Goal: Transaction & Acquisition: Purchase product/service

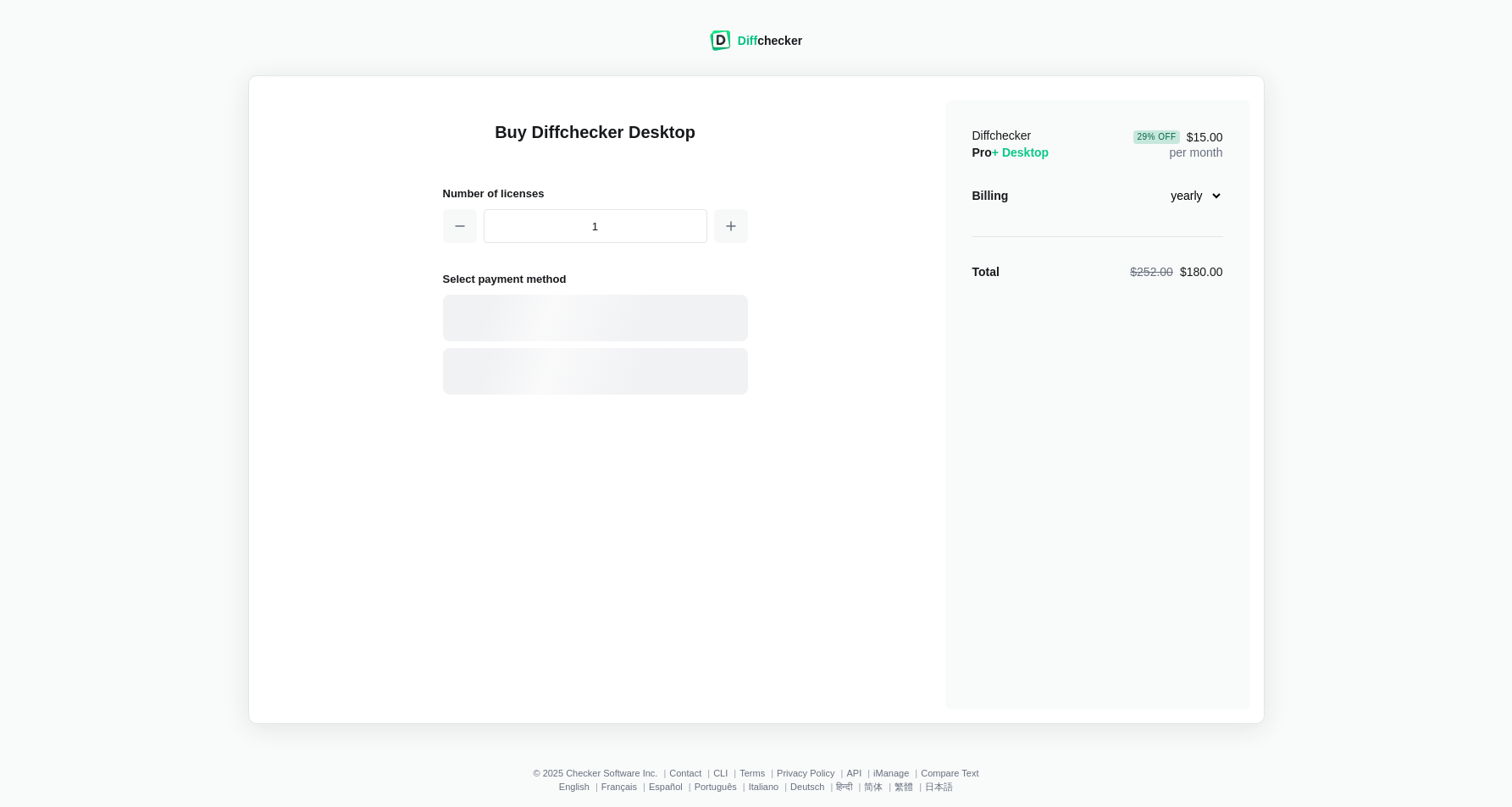
select select "desktop-yearly-180"
click at [679, 303] on div "Card" at bounding box center [595, 318] width 305 height 47
select select "[GEOGRAPHIC_DATA]"
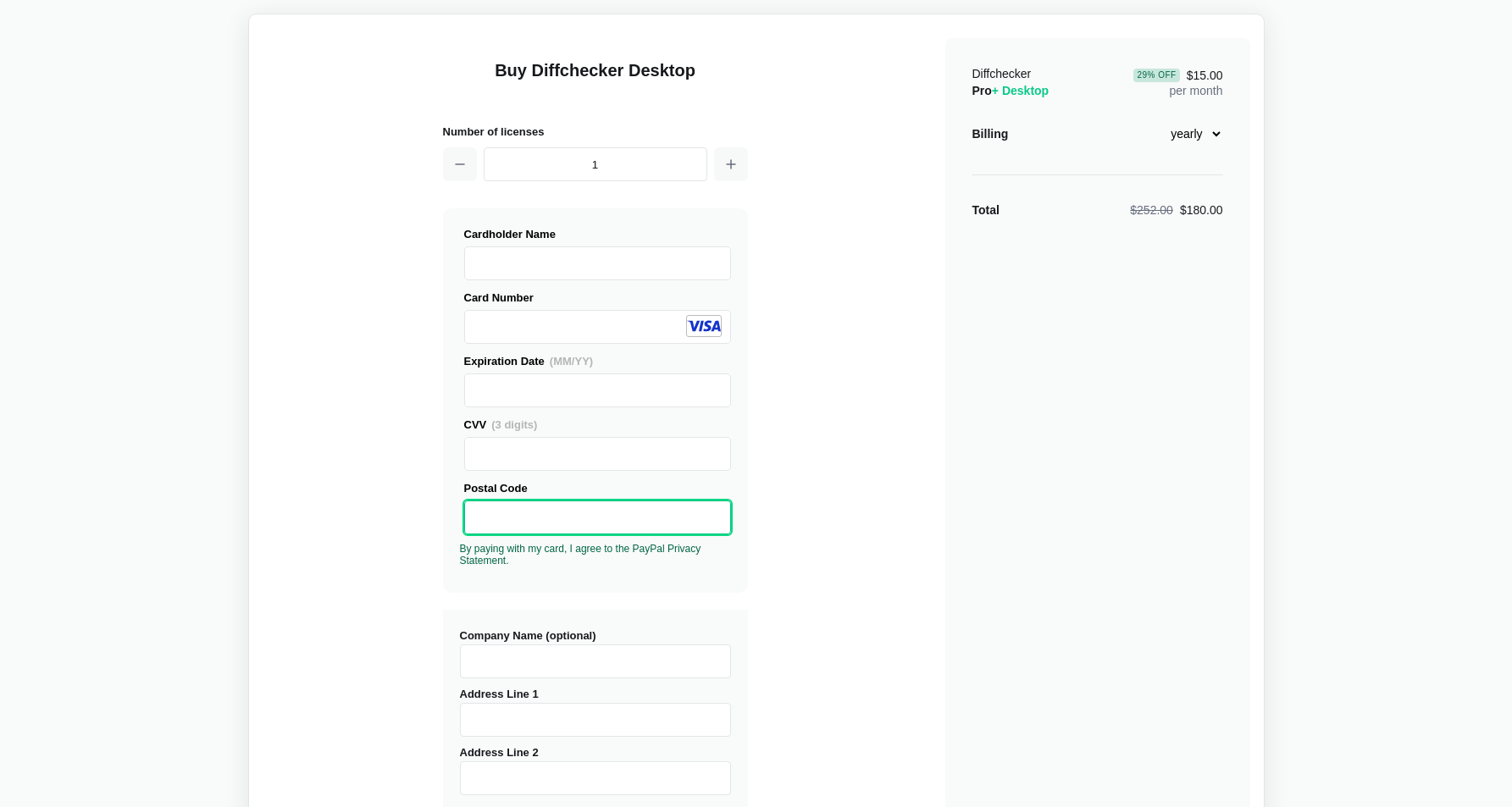
scroll to position [286, 0]
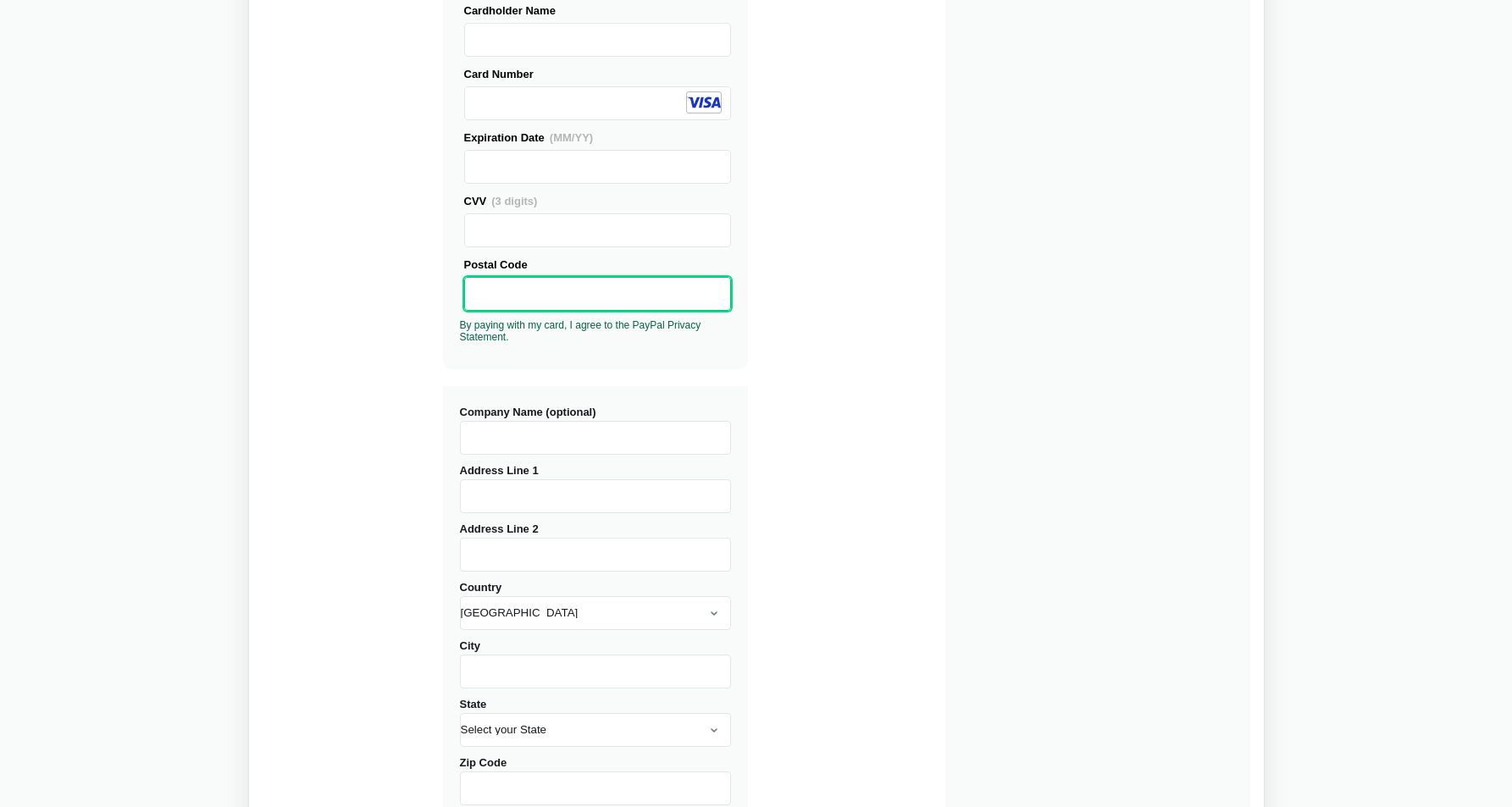
click at [593, 435] on input "Company Name (optional)" at bounding box center [595, 438] width 271 height 34
click at [573, 430] on input "Company Name (optional)" at bounding box center [595, 438] width 271 height 34
type input "Mindweave Transformers Private Limited"
type input "[STREET_ADDRESS]"
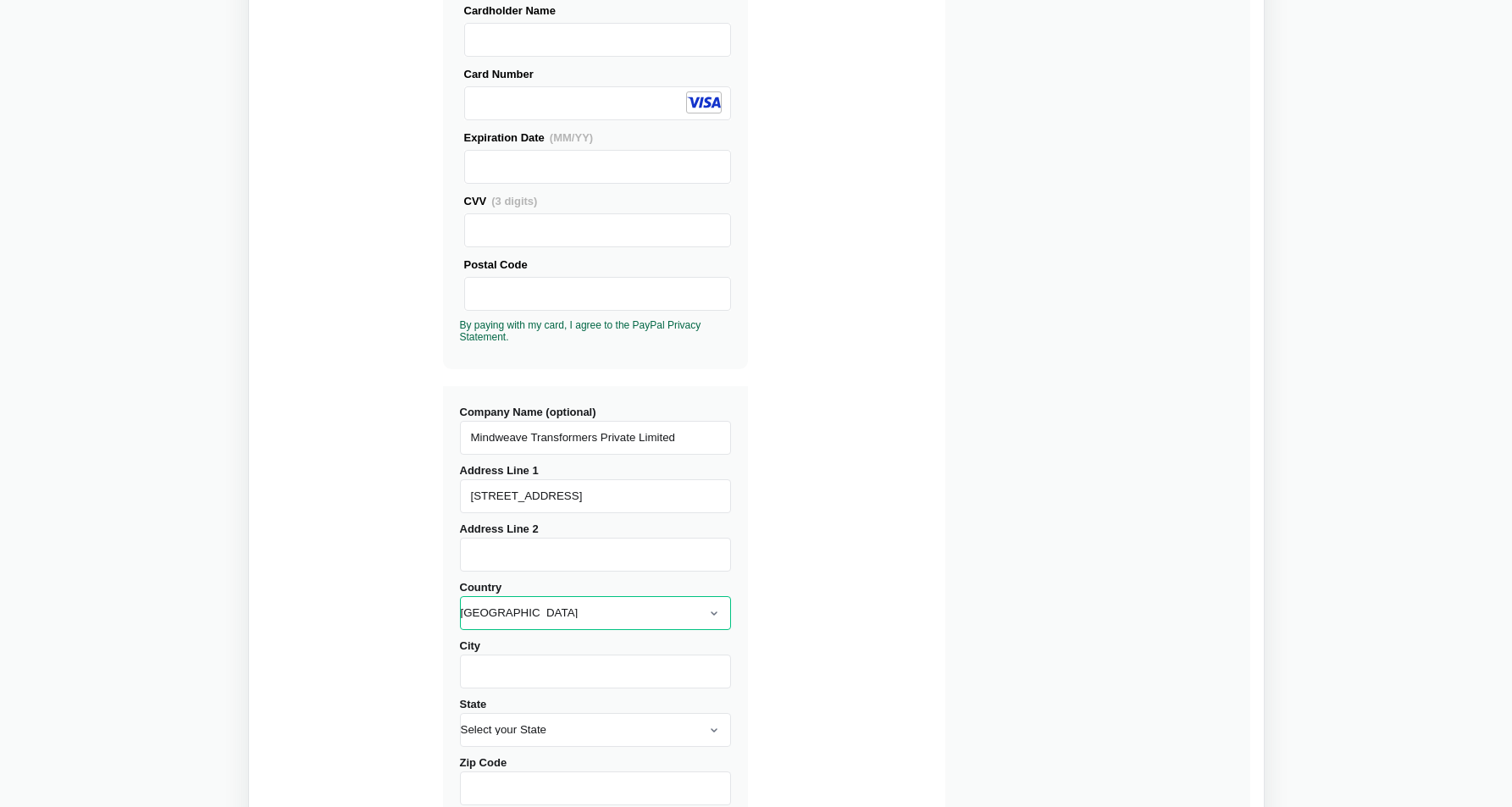
select select "[GEOGRAPHIC_DATA]"
type input "Bangalore"
type input "560102"
type input "[GEOGRAPHIC_DATA]"
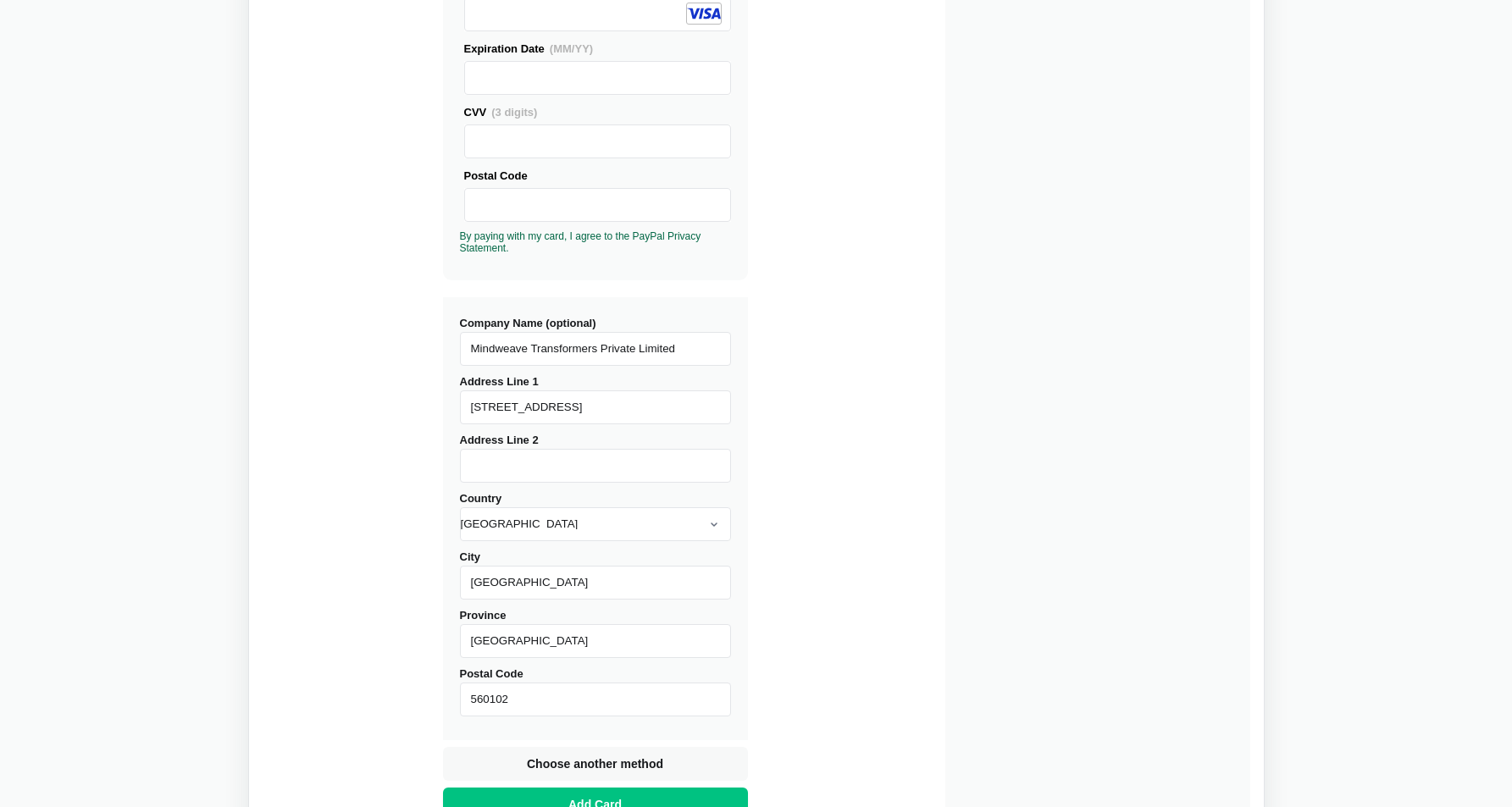
scroll to position [515, 0]
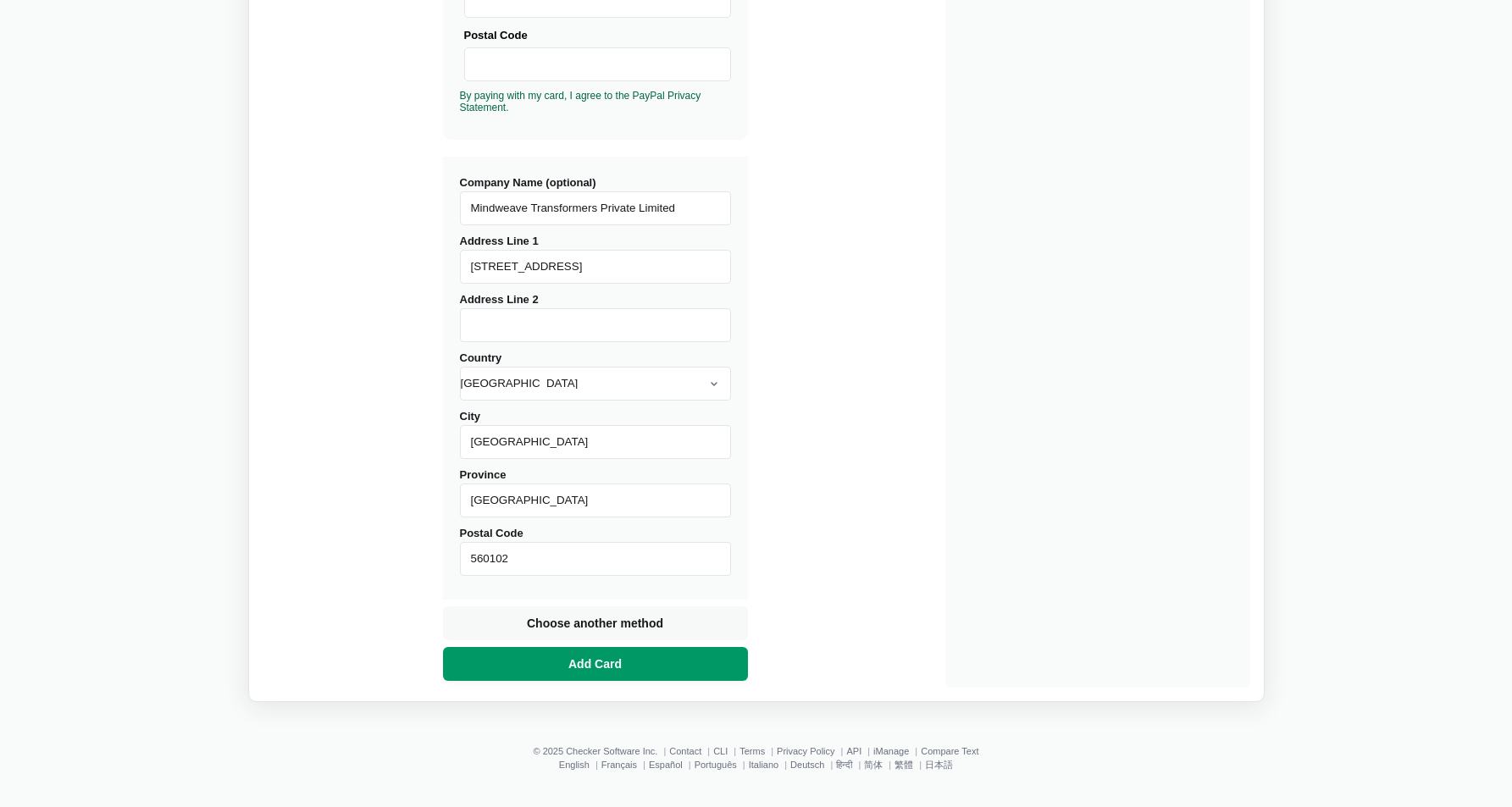
click at [613, 658] on span "Add Card" at bounding box center [595, 664] width 60 height 17
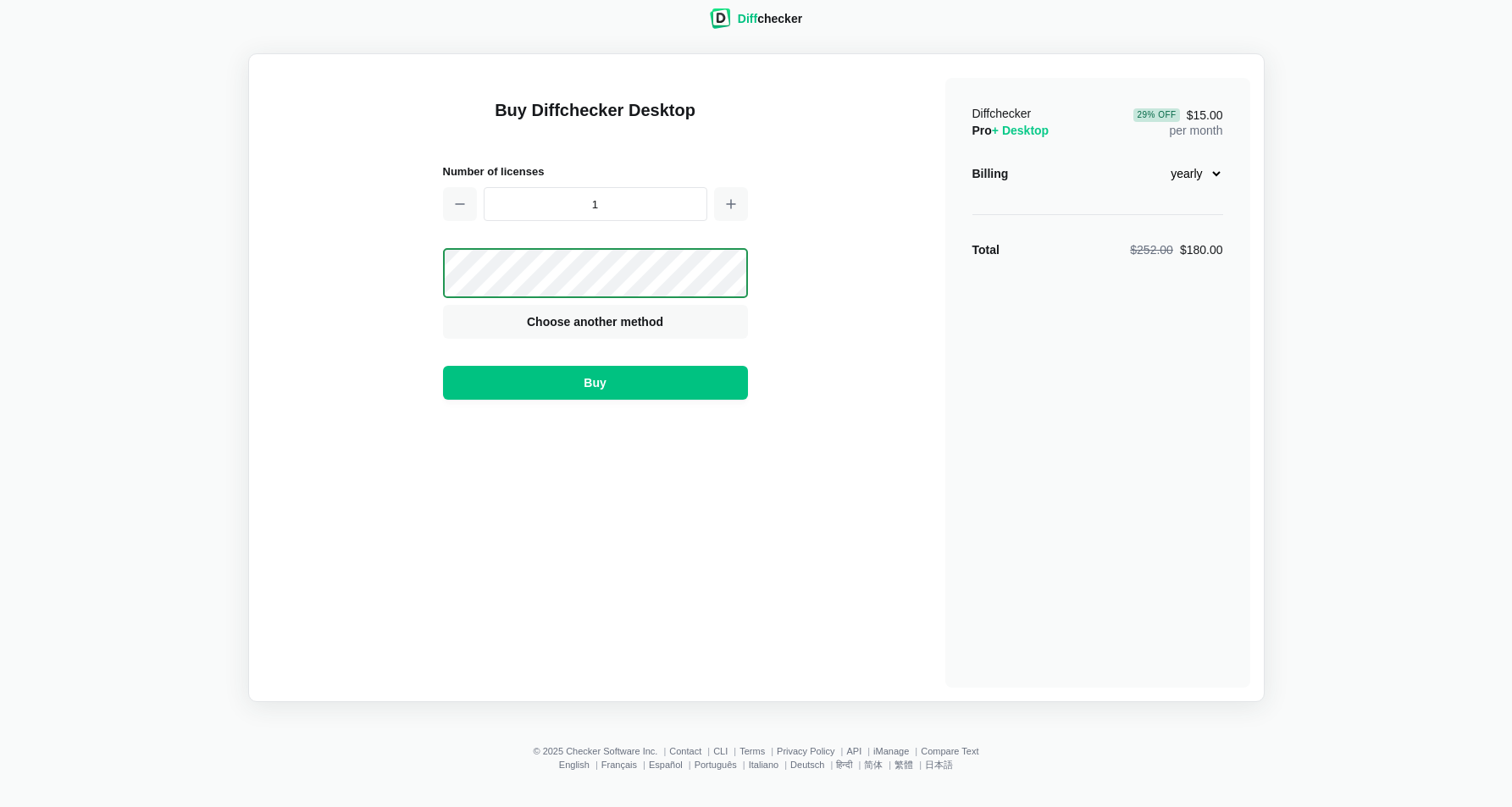
scroll to position [22, 0]
click at [606, 371] on button "Buy" at bounding box center [595, 382] width 305 height 34
click at [1196, 172] on select "monthly yearly" at bounding box center [1187, 173] width 73 height 29
select select "desktop-monthly-21"
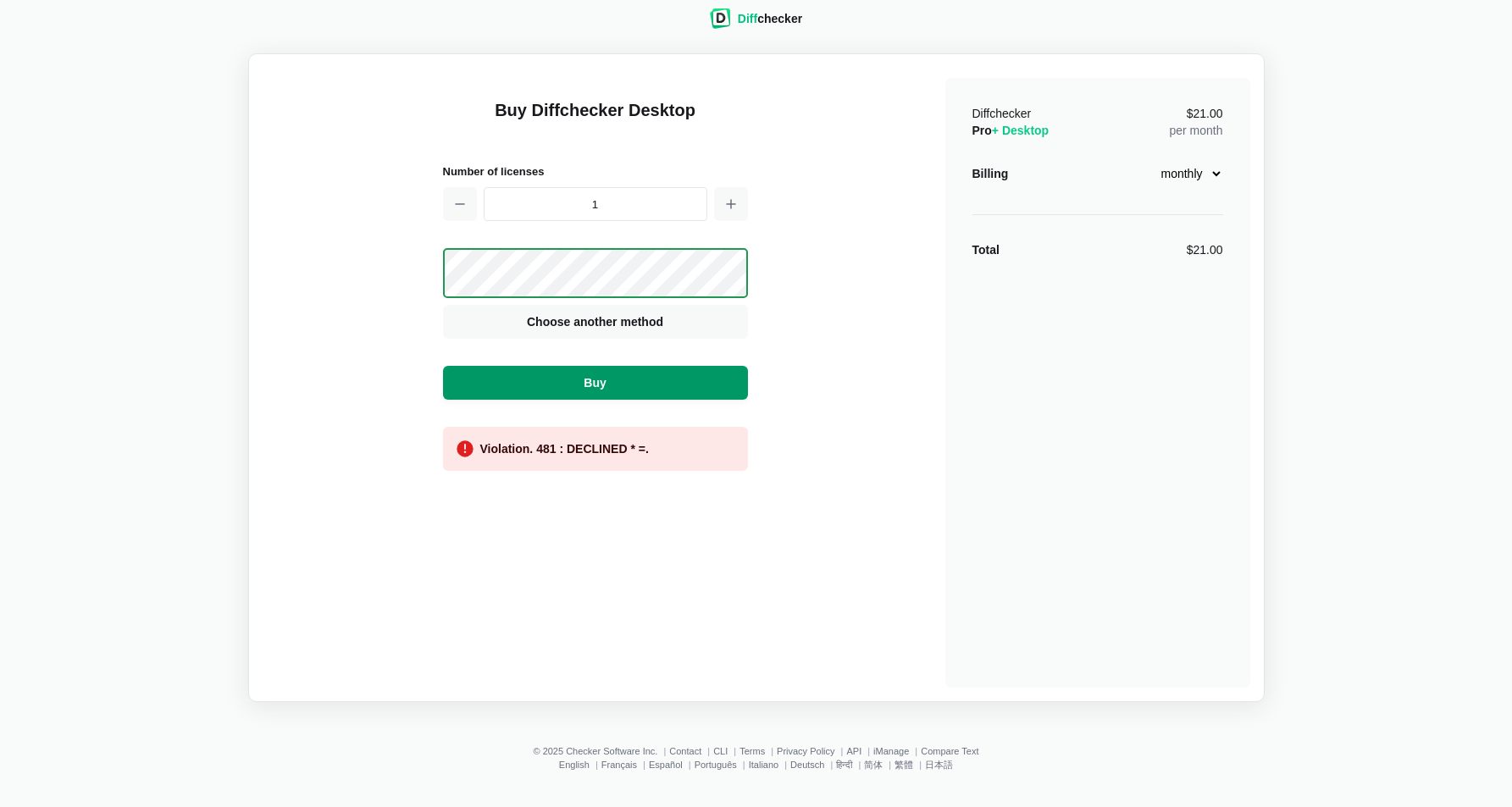
click at [595, 386] on span "Buy" at bounding box center [594, 382] width 29 height 17
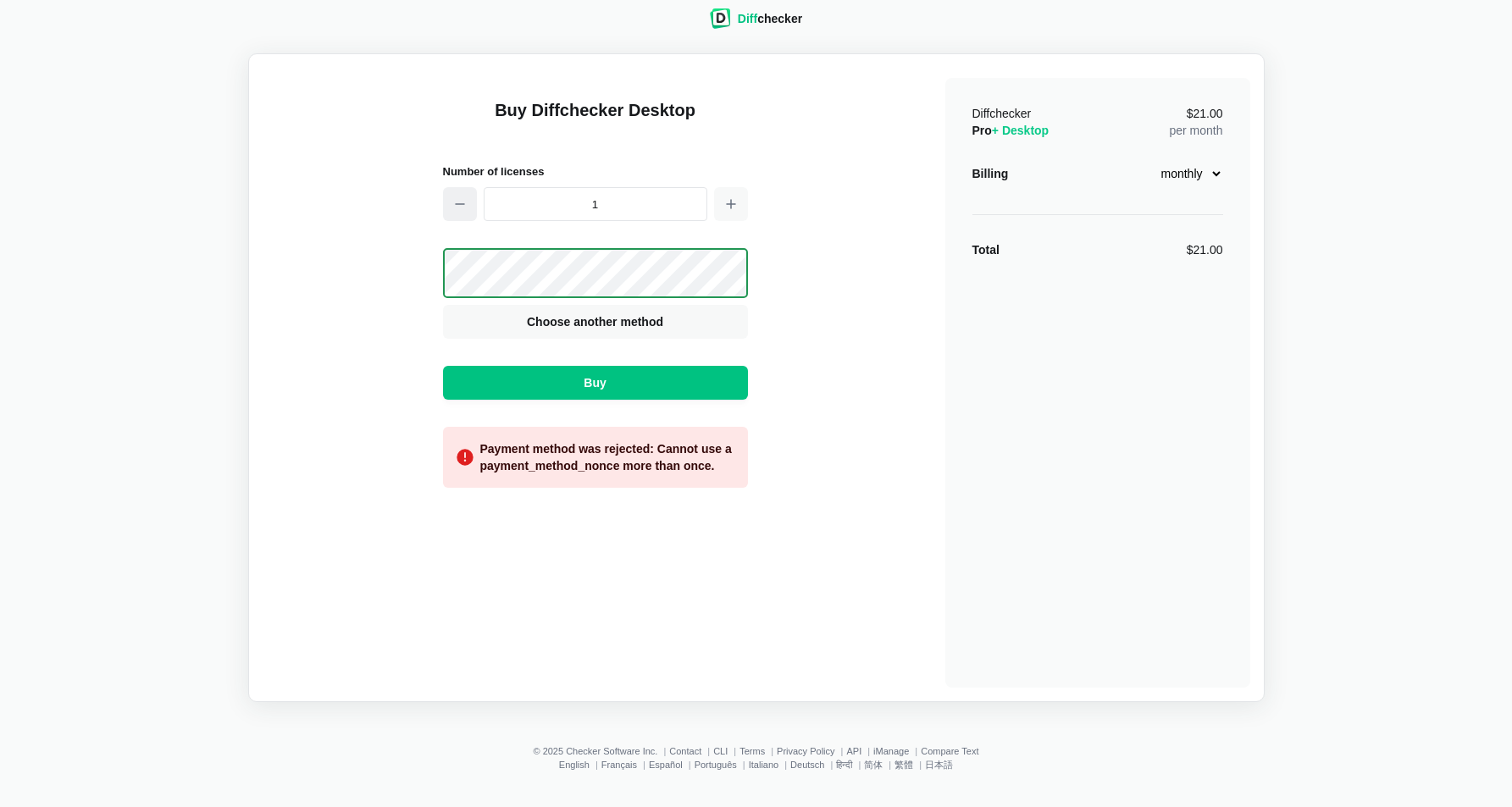
click at [464, 204] on icon "button" at bounding box center [459, 204] width 13 height 13
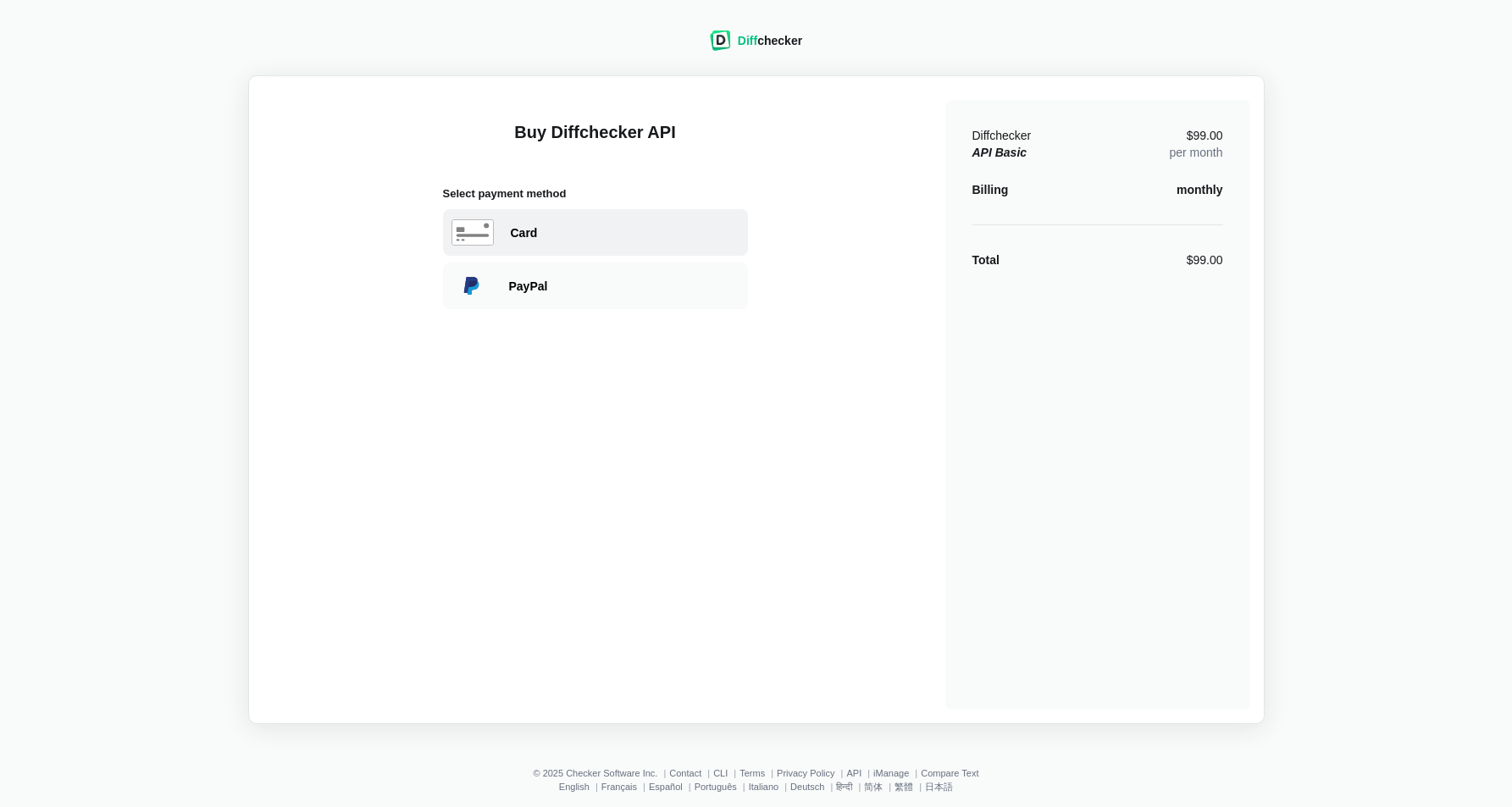
click at [664, 232] on div "Card" at bounding box center [625, 232] width 229 height 17
select select "[GEOGRAPHIC_DATA]"
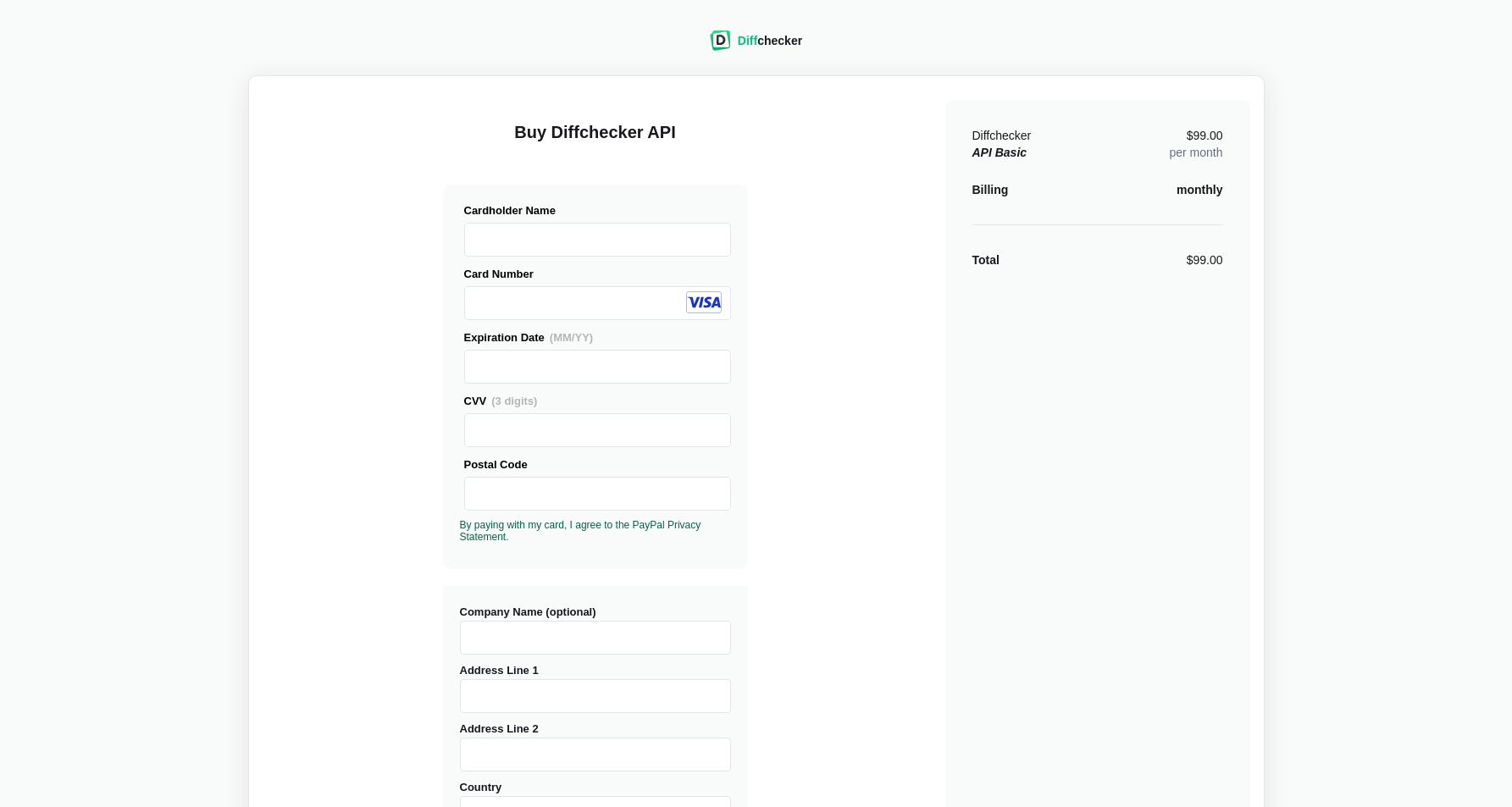
click at [851, 421] on div "Buy Diffchecker API Visa MasterCard Union Pay American Express JCB Discover Din…" at bounding box center [756, 604] width 988 height 1027
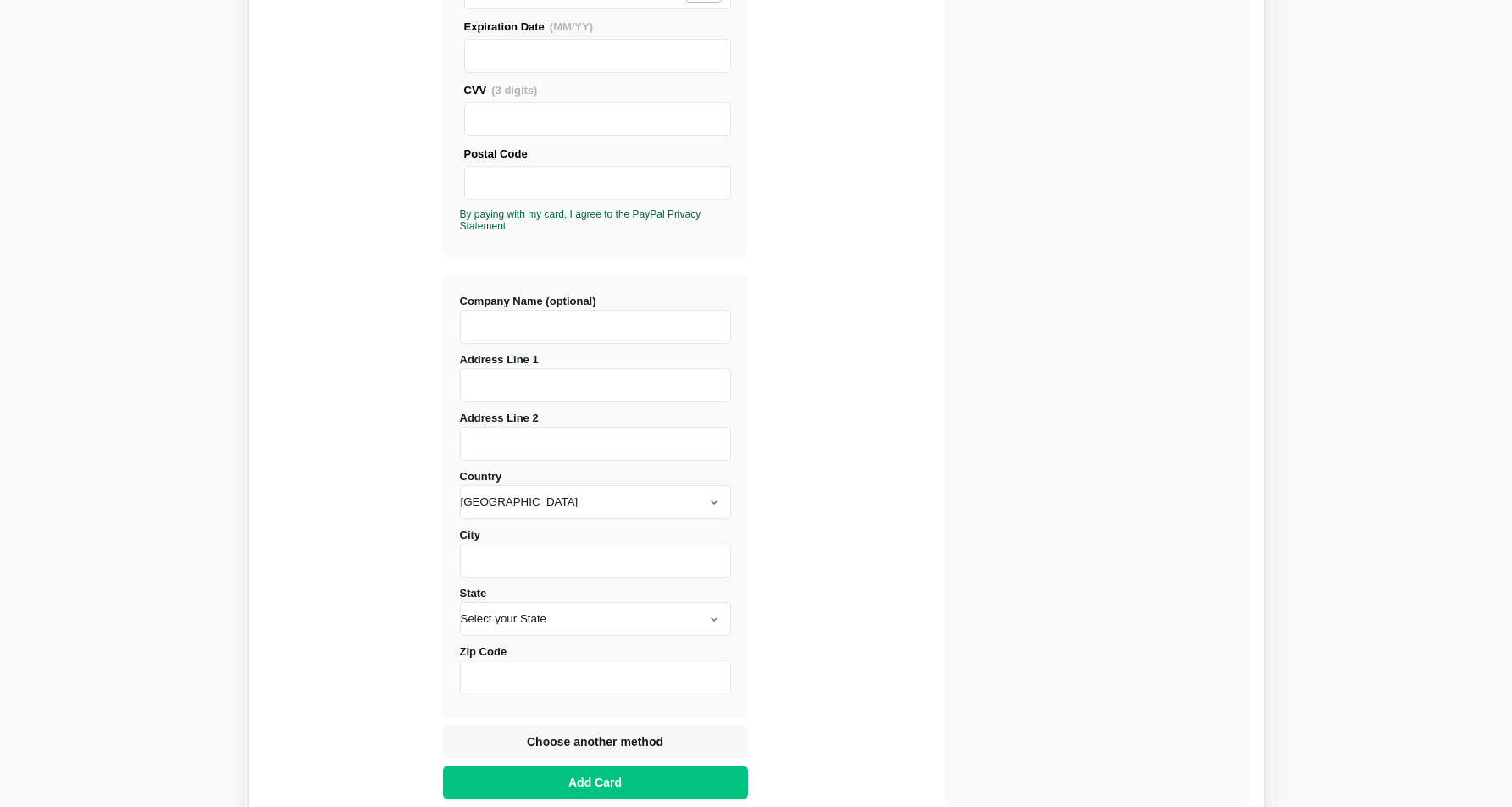
scroll to position [429, 0]
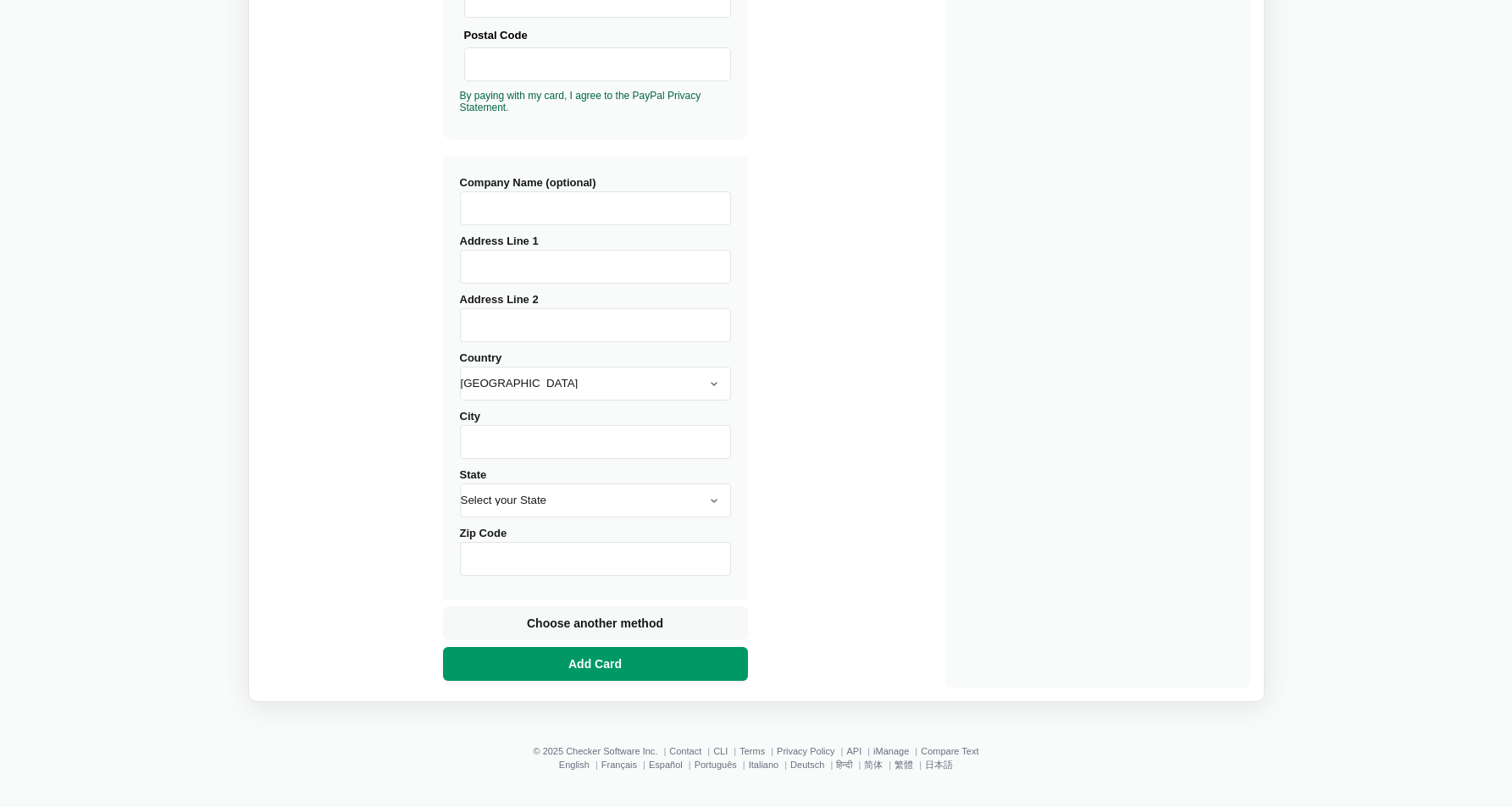
click at [630, 657] on button "Add Card" at bounding box center [595, 664] width 305 height 34
click at [581, 255] on input "Address Line 1" at bounding box center [595, 267] width 271 height 34
type input "[STREET_ADDRESS]"
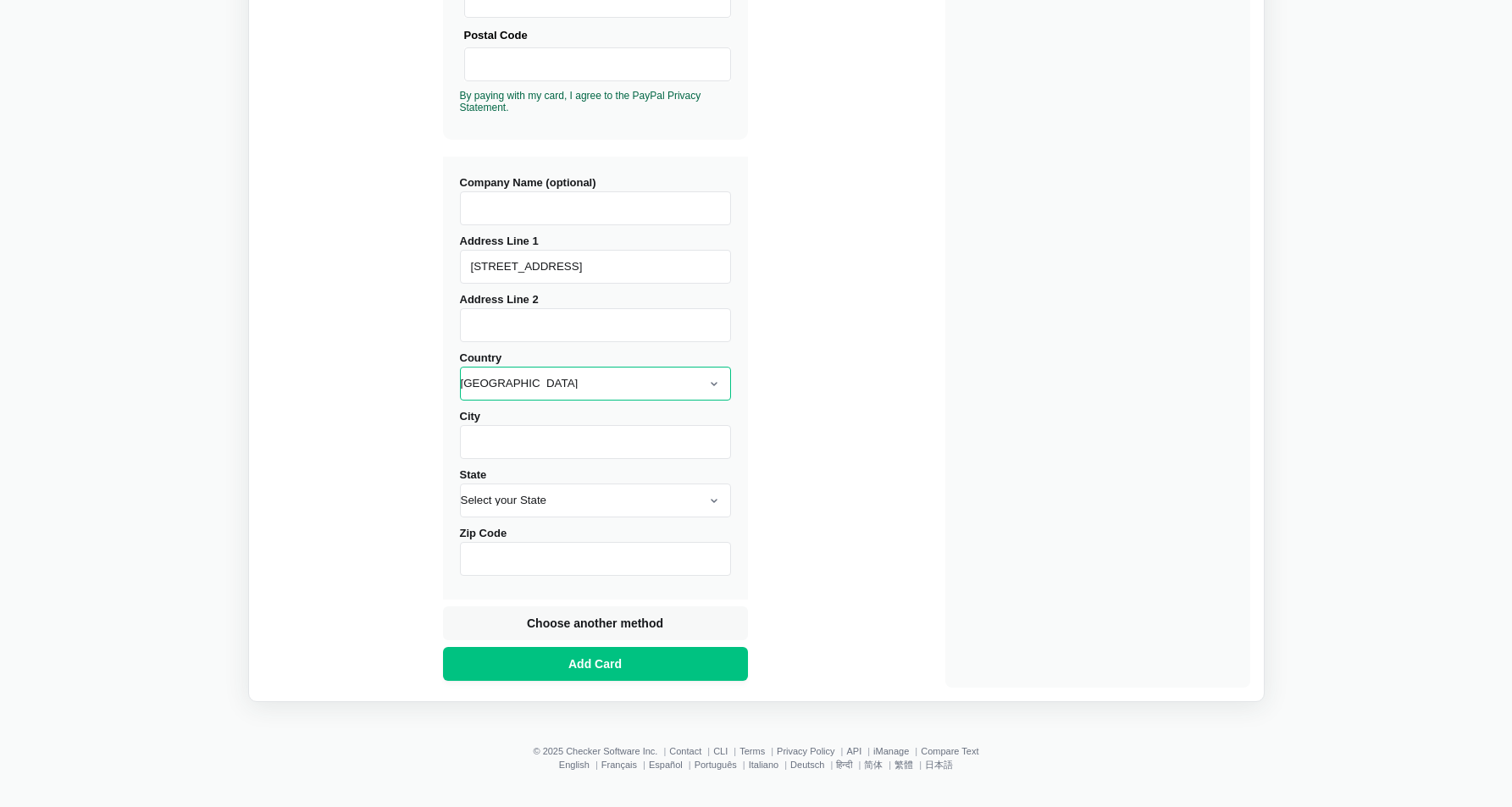
select select "[GEOGRAPHIC_DATA]"
type input "[GEOGRAPHIC_DATA]"
type input "560102"
type input "[GEOGRAPHIC_DATA]"
click at [479, 260] on input "[STREET_ADDRESS]" at bounding box center [595, 267] width 271 height 34
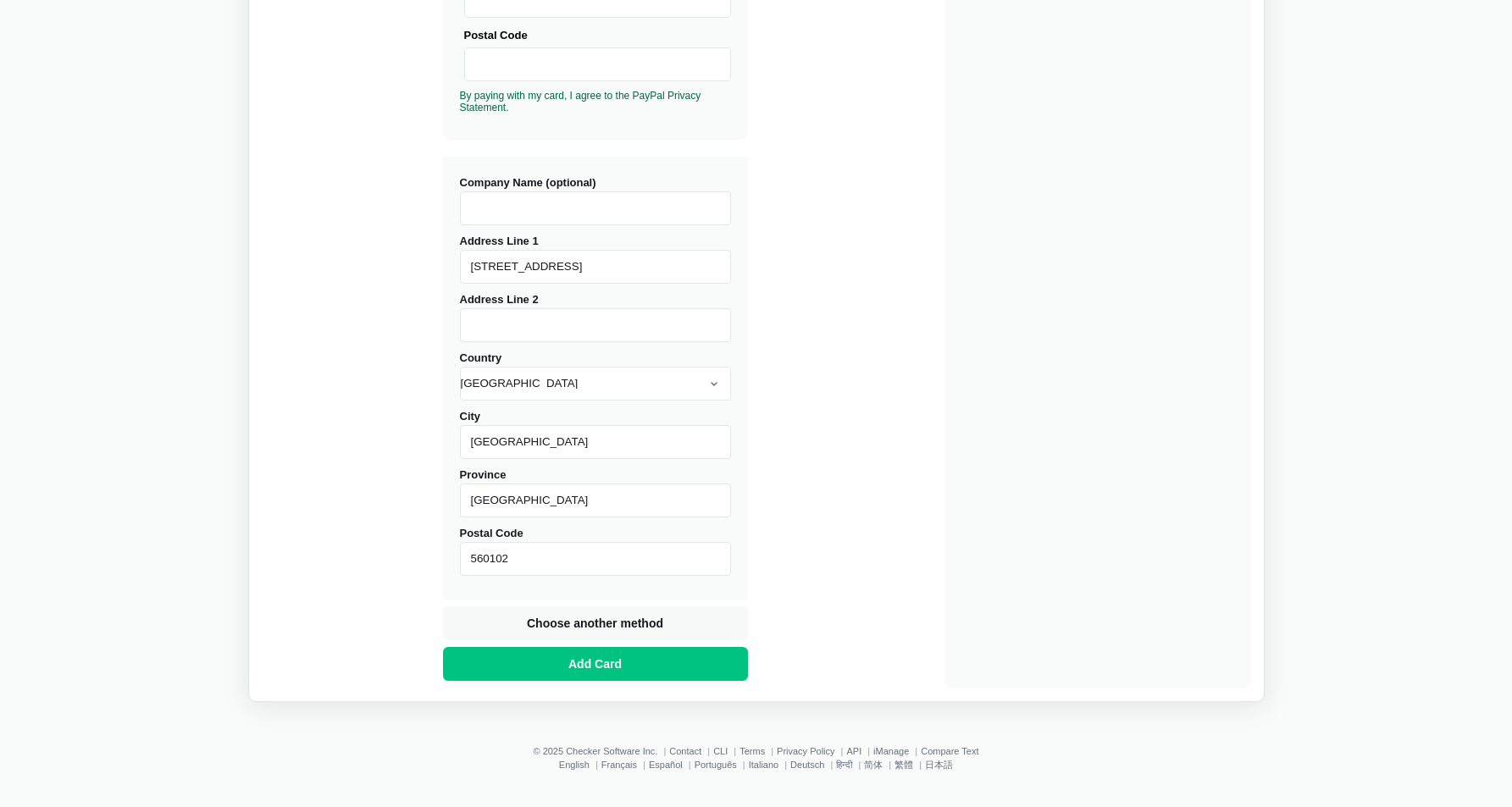
click at [789, 256] on div "Buy Diffchecker API Visa MasterCard Union Pay American Express JCB Discover Din…" at bounding box center [756, 174] width 988 height 1027
click at [708, 265] on input "[STREET_ADDRESS]" at bounding box center [595, 267] width 271 height 34
type input "[STREET_ADDRESS]"
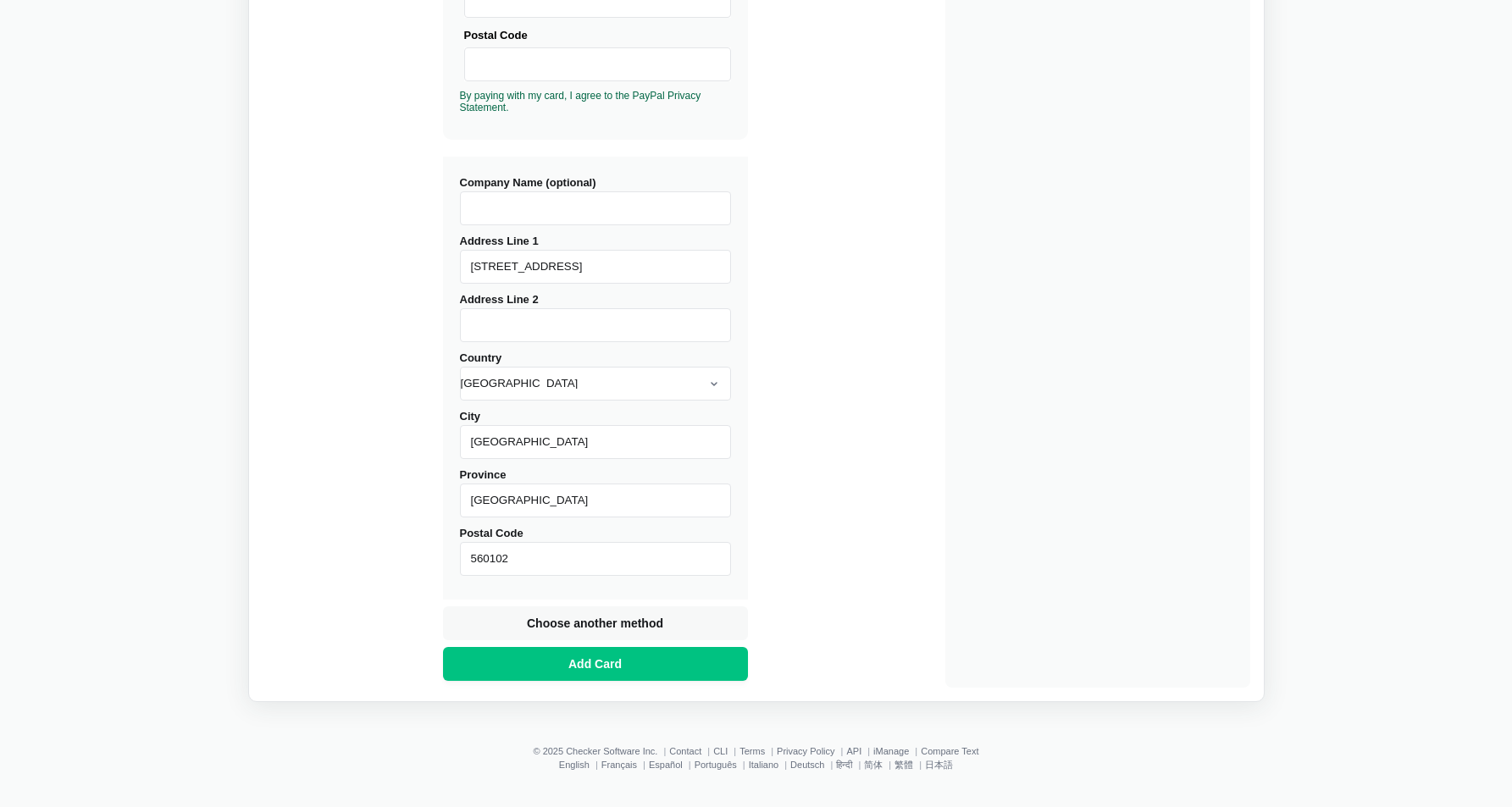
click at [596, 216] on input "Company Name (optional)" at bounding box center [595, 208] width 271 height 34
type input "Mindweave Transformers Private Limited"
click at [576, 667] on span "Add Card" at bounding box center [595, 664] width 60 height 17
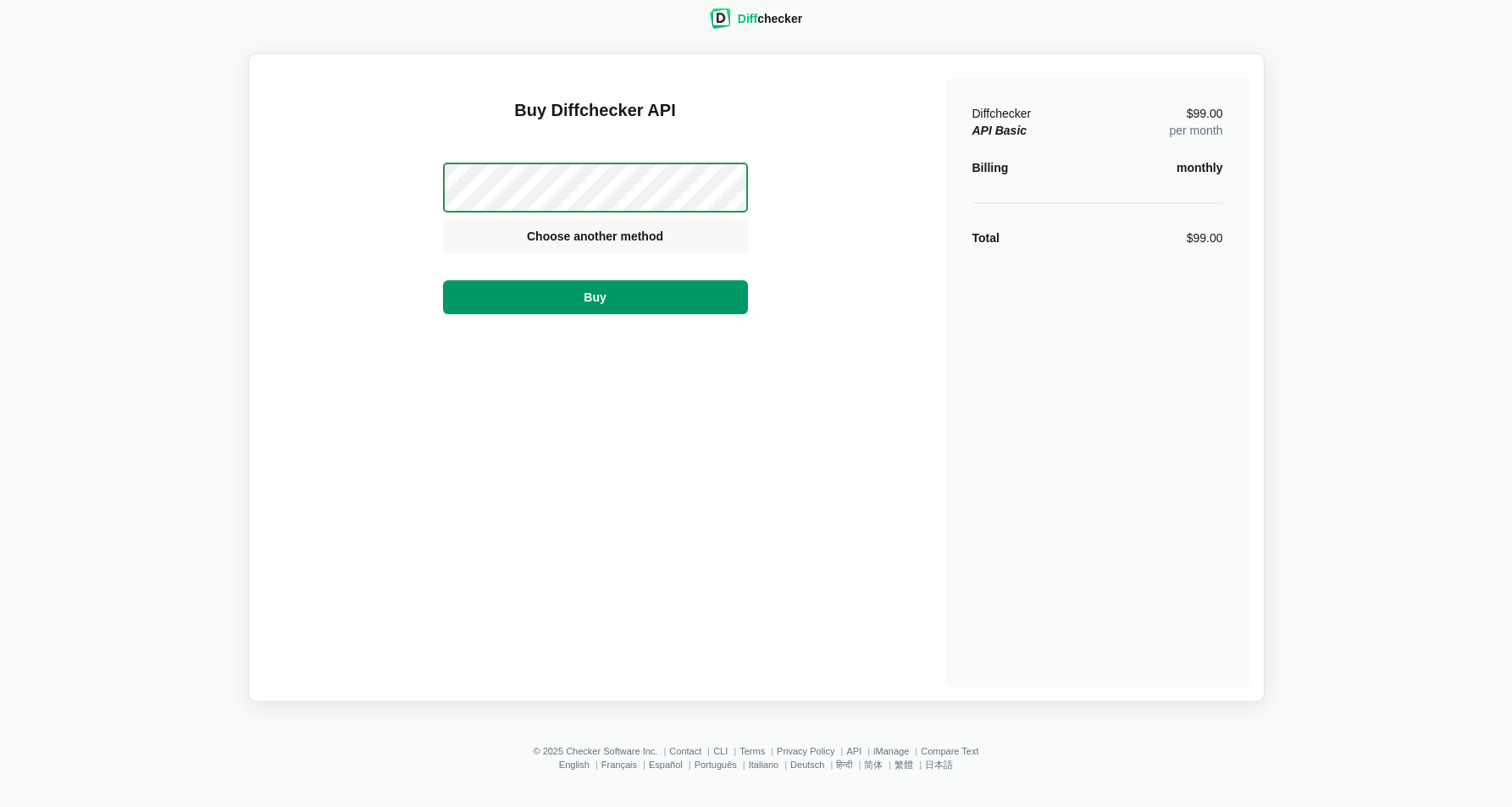
click at [578, 298] on button "Buy" at bounding box center [595, 297] width 305 height 34
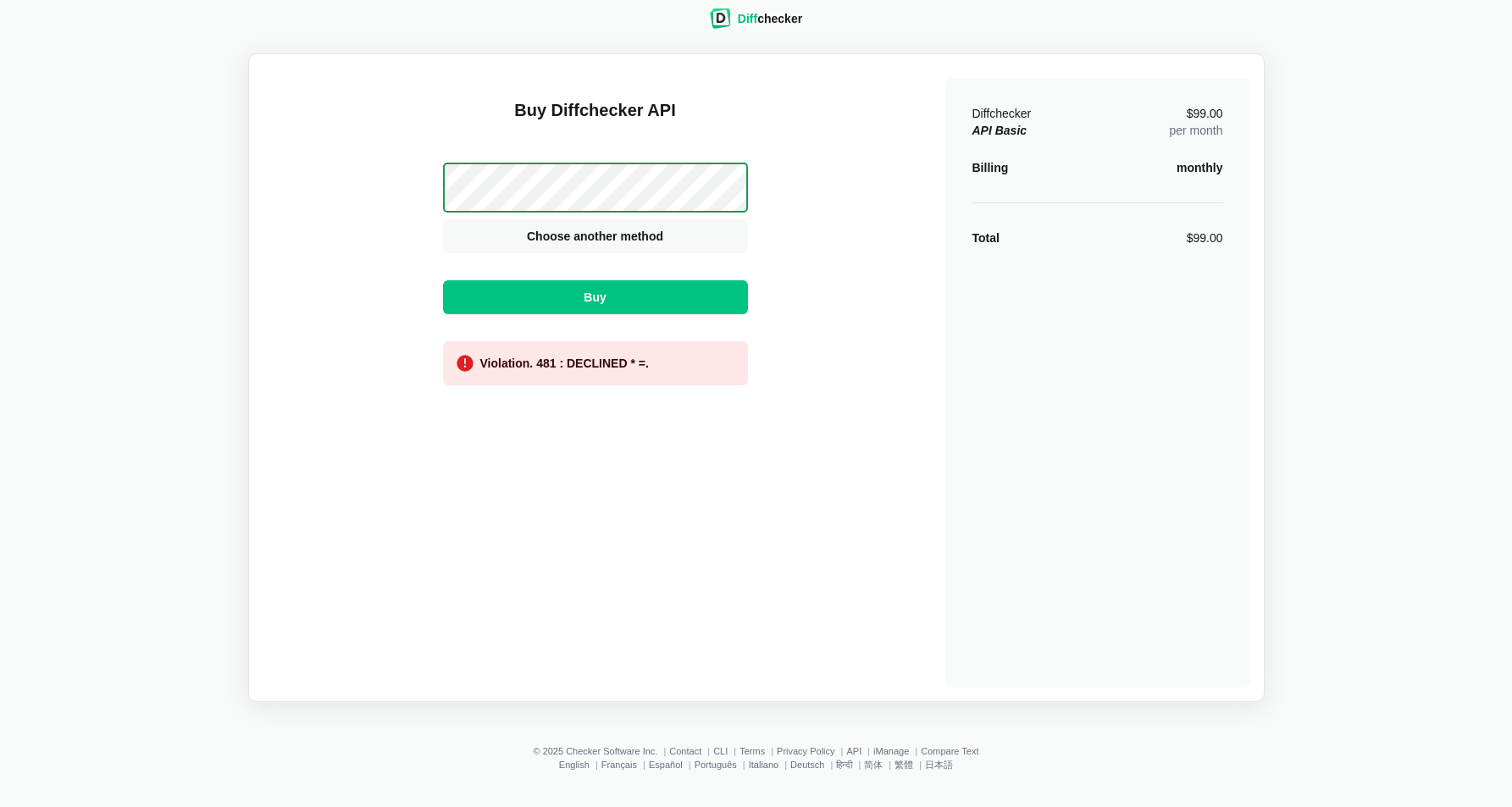
click at [567, 366] on div "Violation. 481 : DECLINED * =." at bounding box center [564, 364] width 169 height 17
click at [527, 365] on div "Violation. 481 : DECLINED * =." at bounding box center [564, 364] width 169 height 17
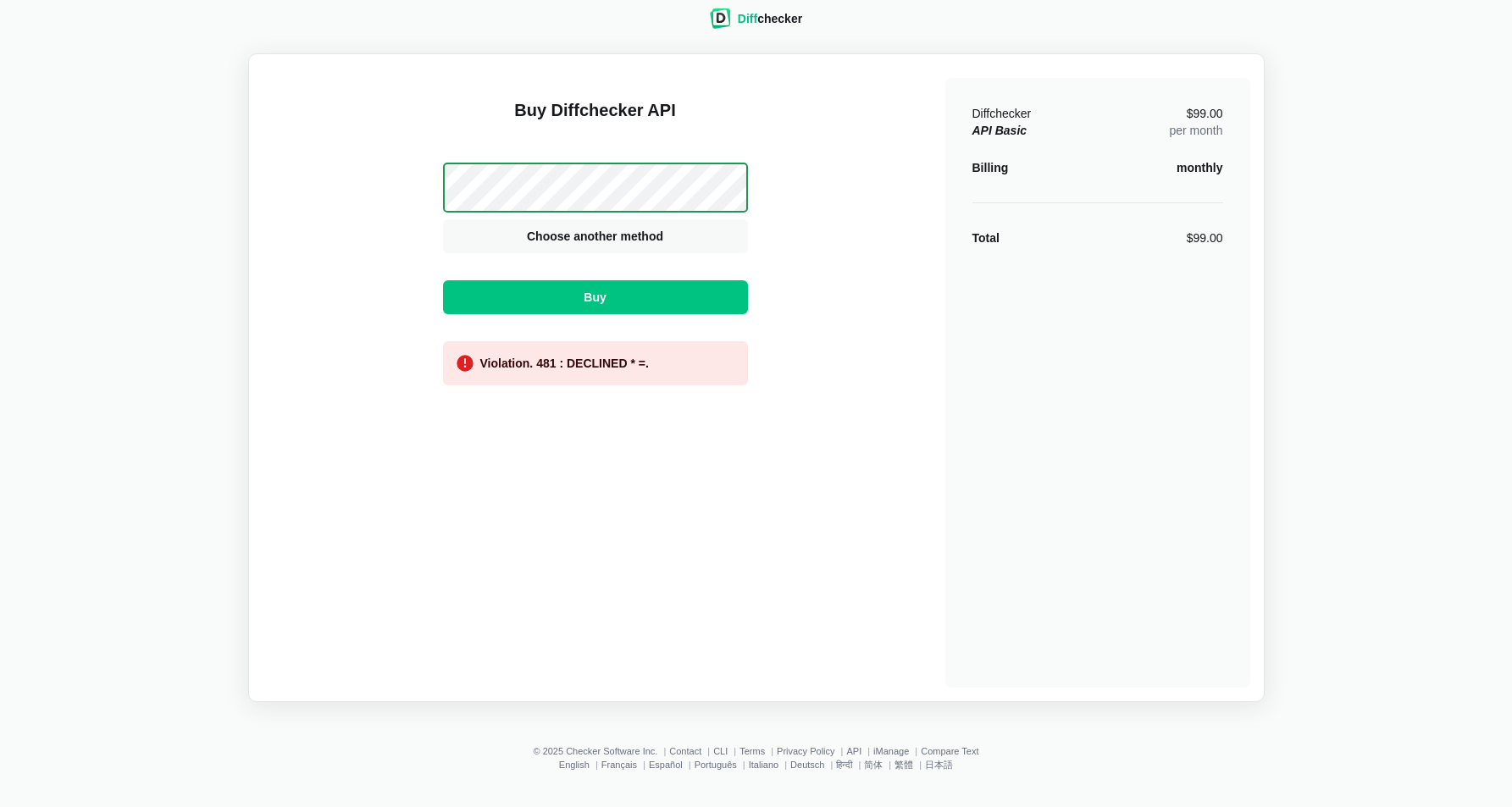
click at [574, 365] on div "Violation. 481 : DECLINED * =." at bounding box center [564, 364] width 169 height 17
click at [556, 457] on div "Buy Diffchecker API Visa MasterCard Union Pay American Express JCB Discover Din…" at bounding box center [595, 382] width 305 height 610
click at [292, 223] on div "Buy Diffchecker API Visa MasterCard Union Pay American Express JCB Discover Din…" at bounding box center [756, 377] width 988 height 620
